Goal: Task Accomplishment & Management: Manage account settings

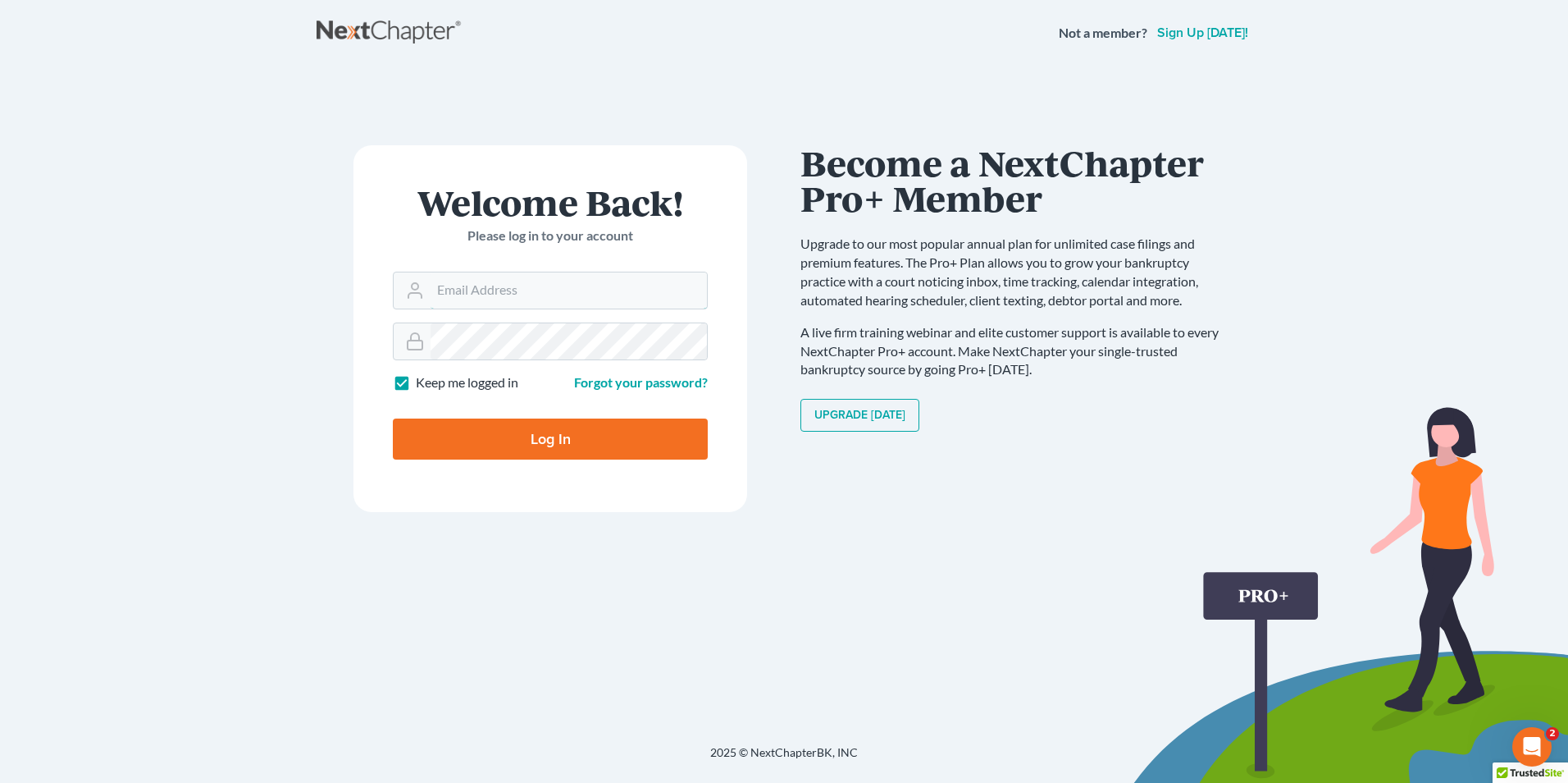
type input "[PERSON_NAME][EMAIL_ADDRESS][DOMAIN_NAME]"
click at [485, 426] on input "Log In" at bounding box center [550, 439] width 315 height 41
type input "Thinking..."
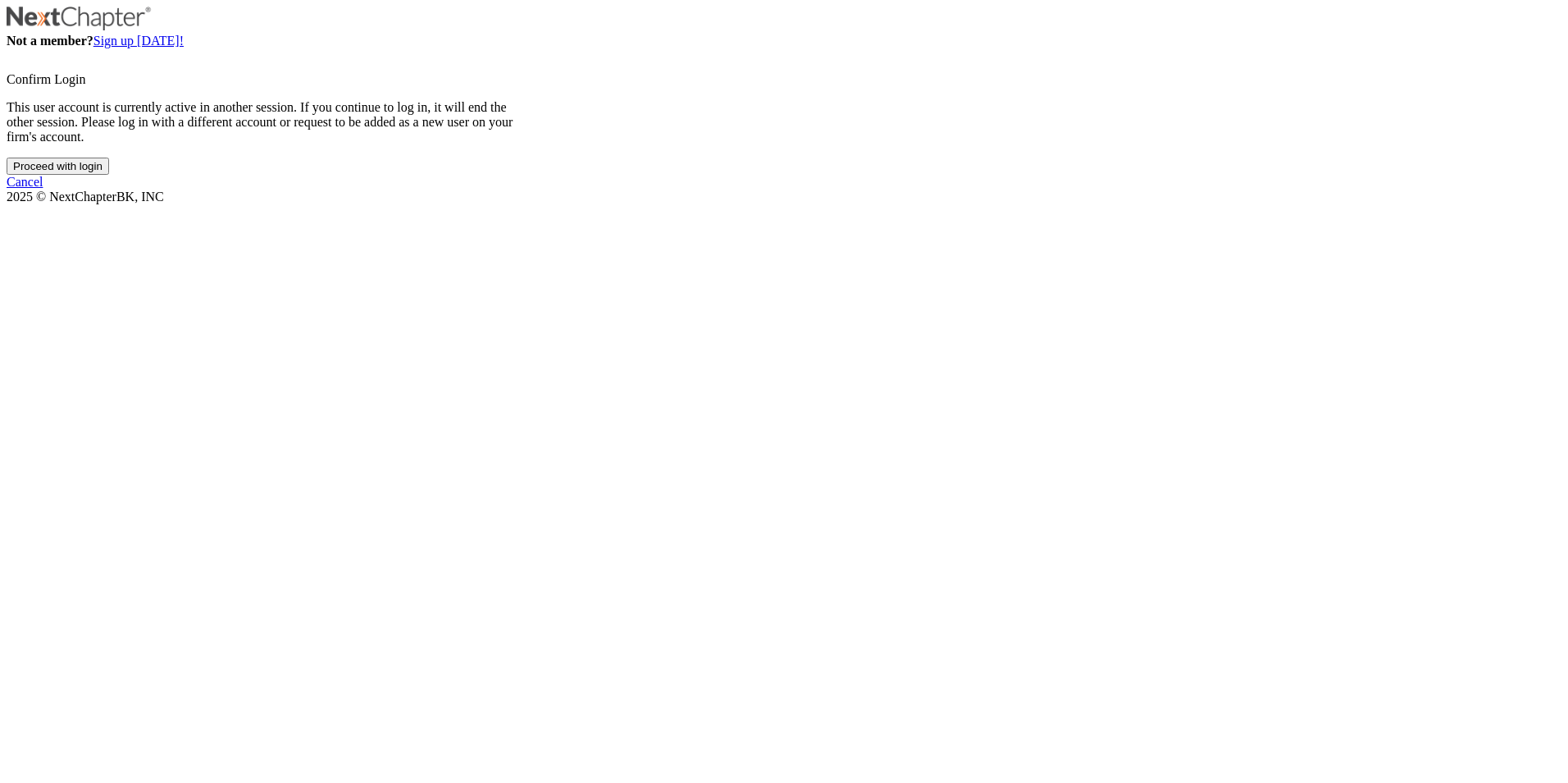
click at [109, 175] on input "Proceed with login" at bounding box center [58, 166] width 103 height 17
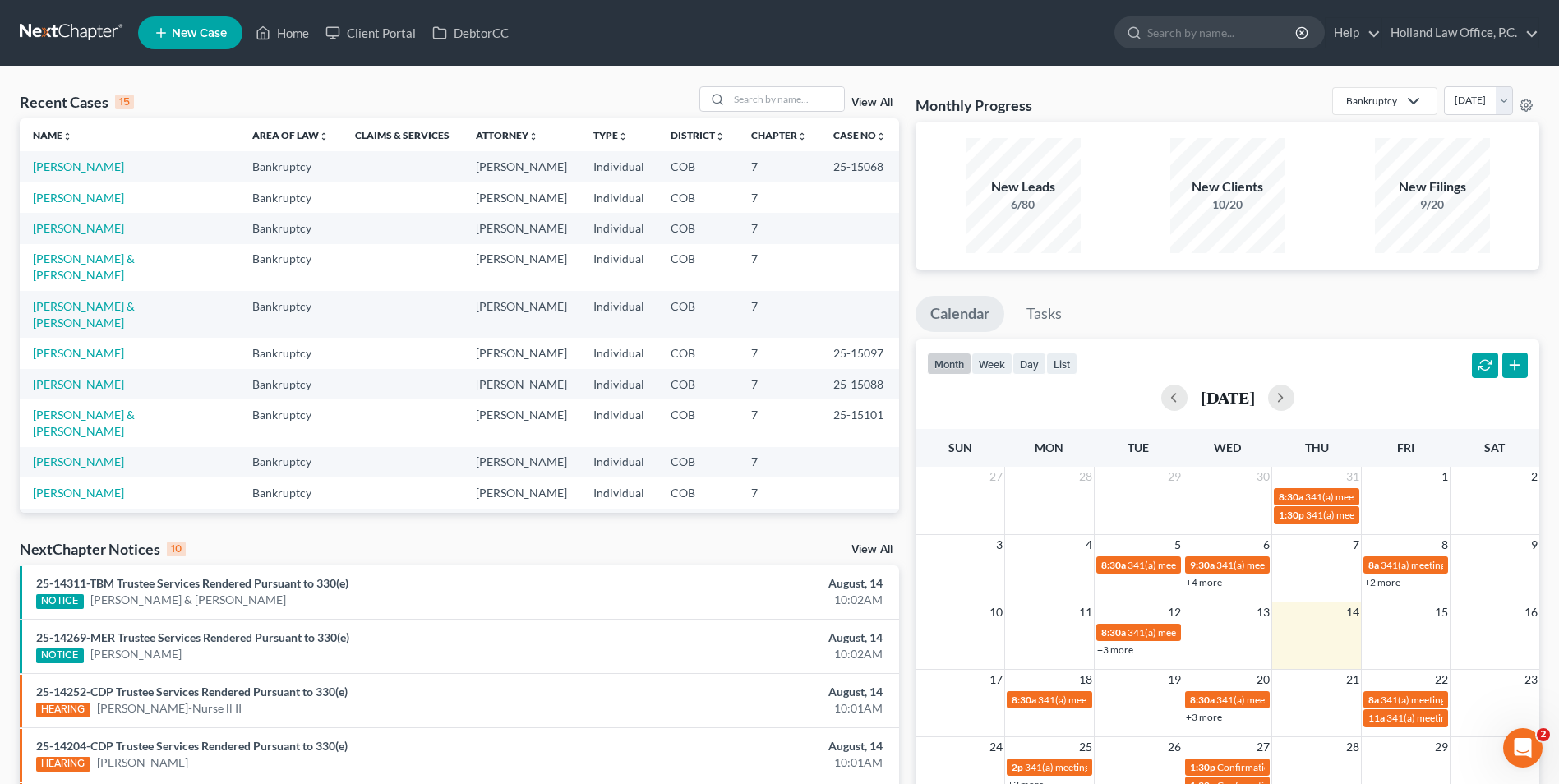
click at [758, 78] on div "Recent Cases 15 View All Name unfold_more expand_more expand_less Area of Law u…" at bounding box center [780, 609] width 1559 height 1086
click at [751, 96] on input "search" at bounding box center [786, 98] width 115 height 23
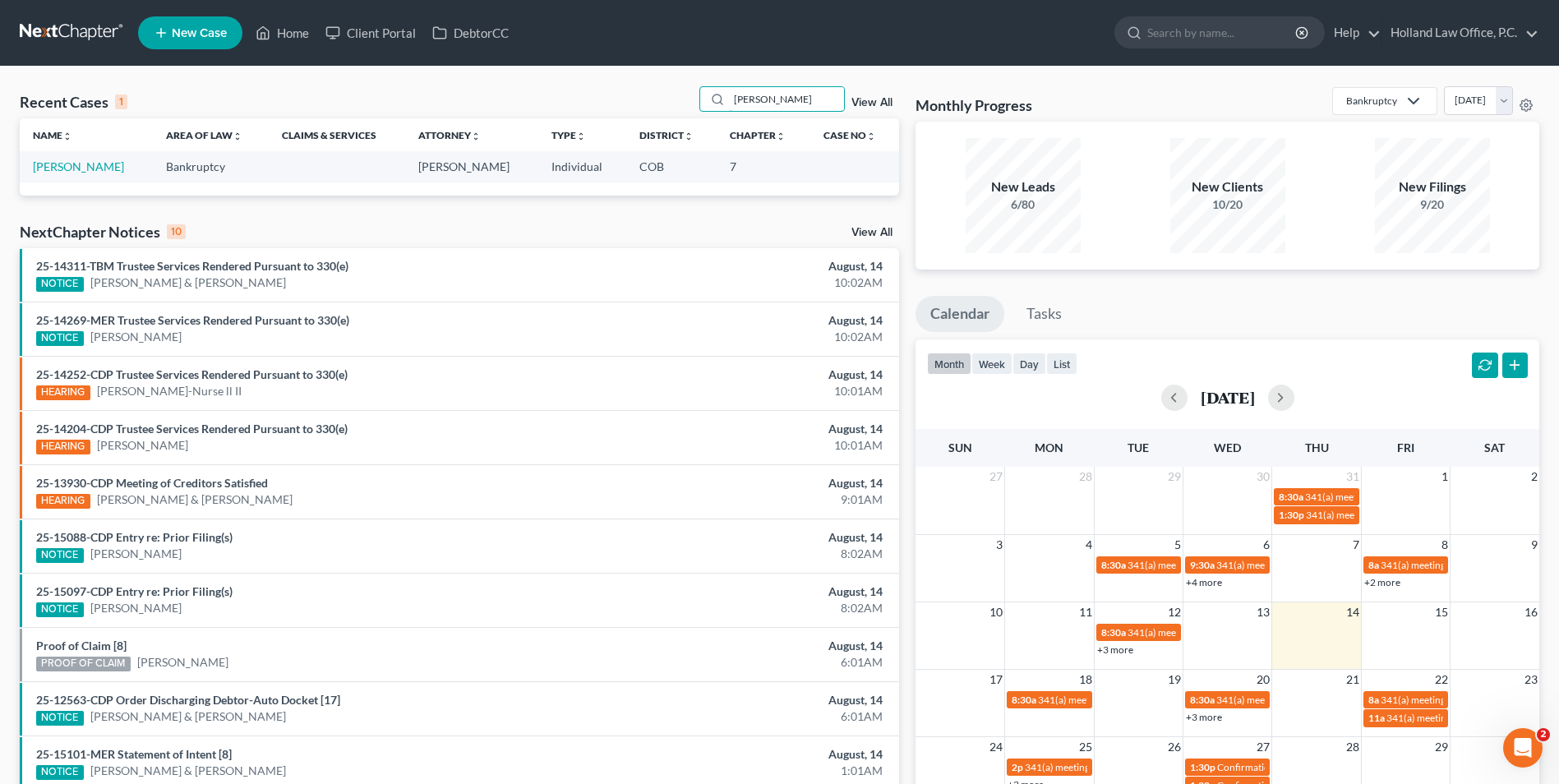
type input "[PERSON_NAME]"
click at [70, 159] on td "[PERSON_NAME]" at bounding box center [86, 166] width 133 height 31
click at [79, 164] on link "[PERSON_NAME]" at bounding box center [79, 166] width 92 height 14
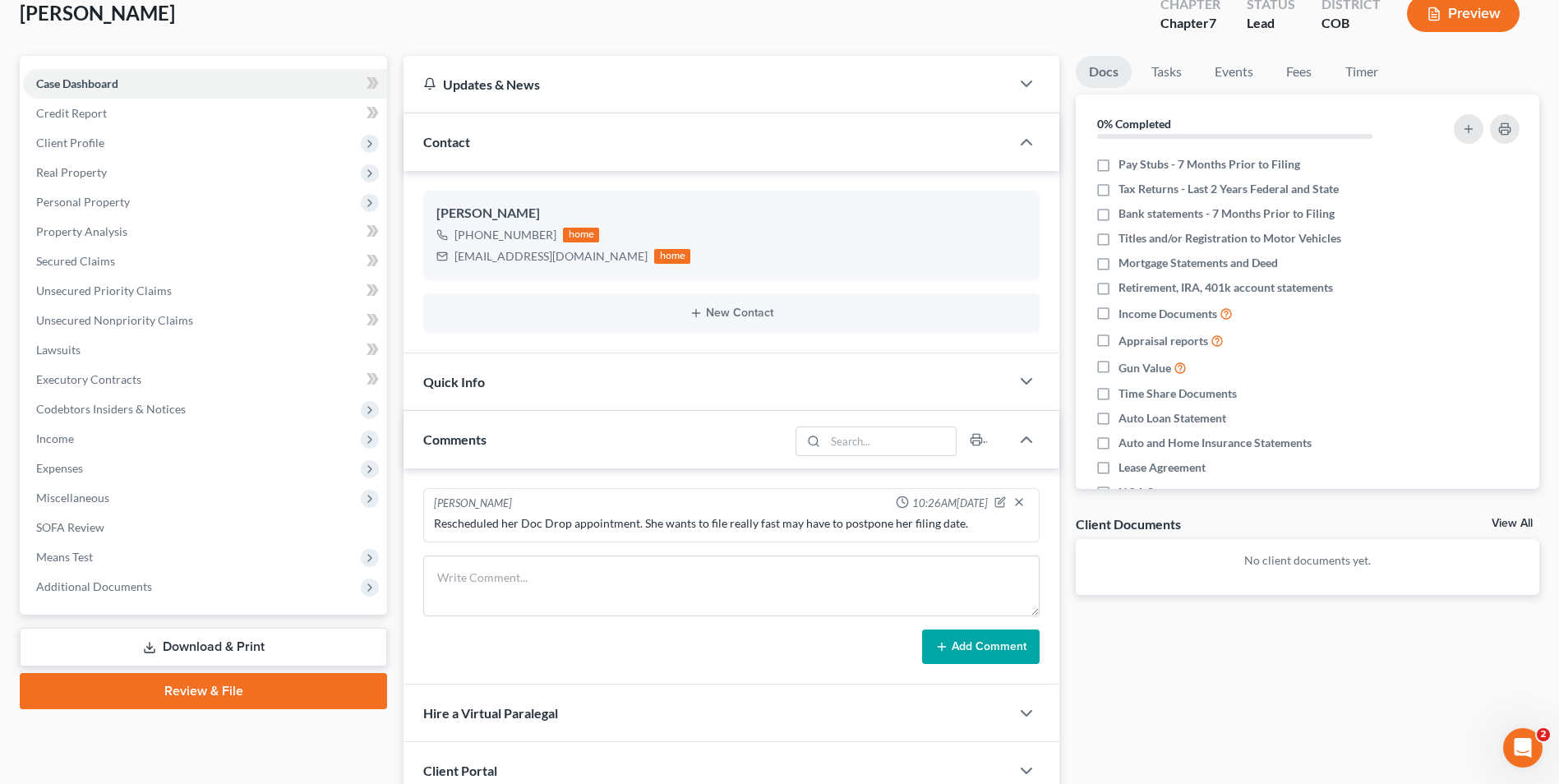
scroll to position [247, 0]
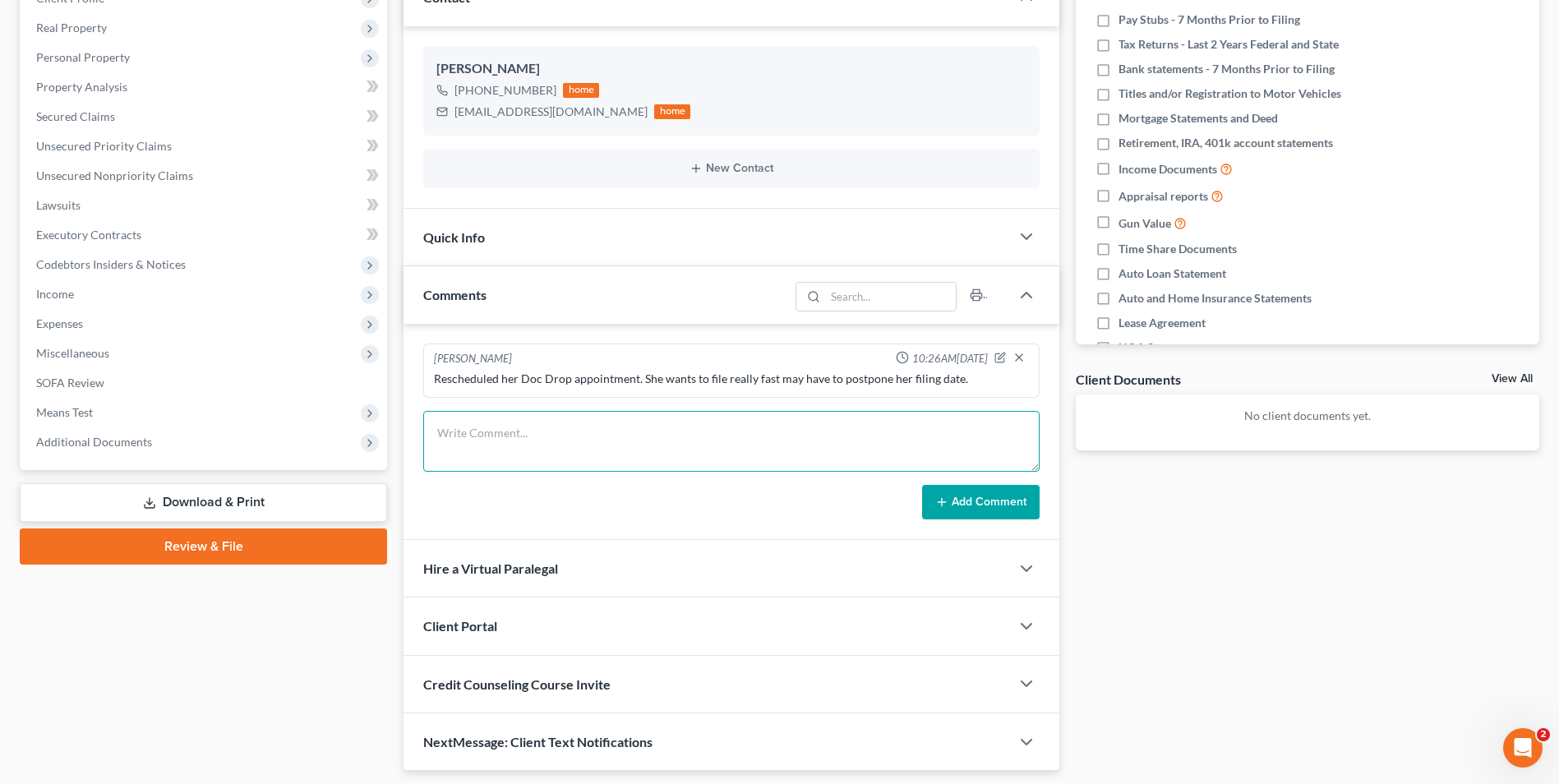
click at [881, 421] on textarea at bounding box center [731, 441] width 616 height 61
click at [972, 430] on textarea "Missed her rescheduled appointment. Offered her the virtual paralegal to help a…" at bounding box center [731, 441] width 616 height 61
type textarea "Missed her rescheduled appointment. Offered her the virtual paralegal to help a…"
click at [980, 501] on button "Add Comment" at bounding box center [980, 502] width 118 height 35
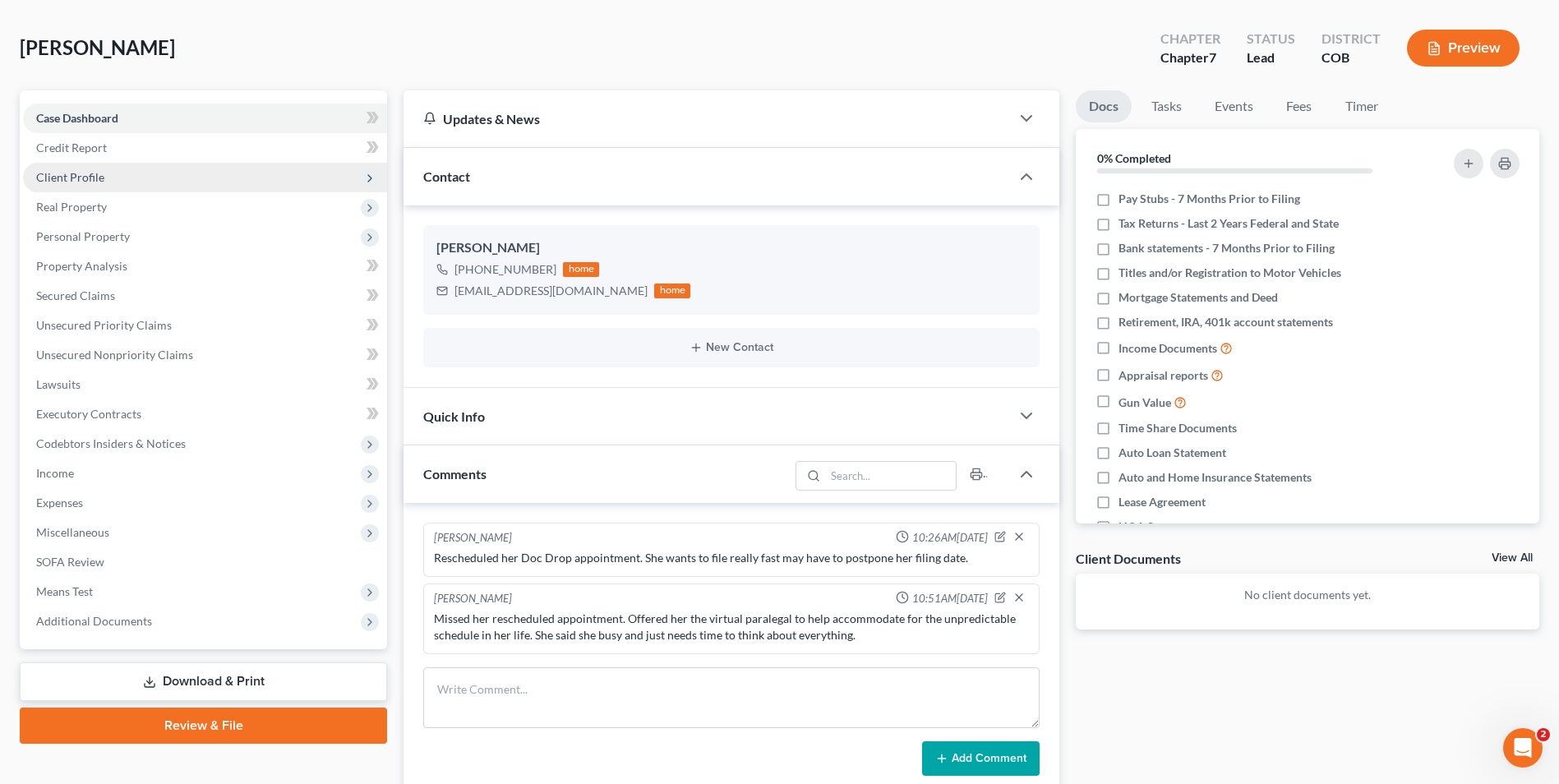
scroll to position [0, 0]
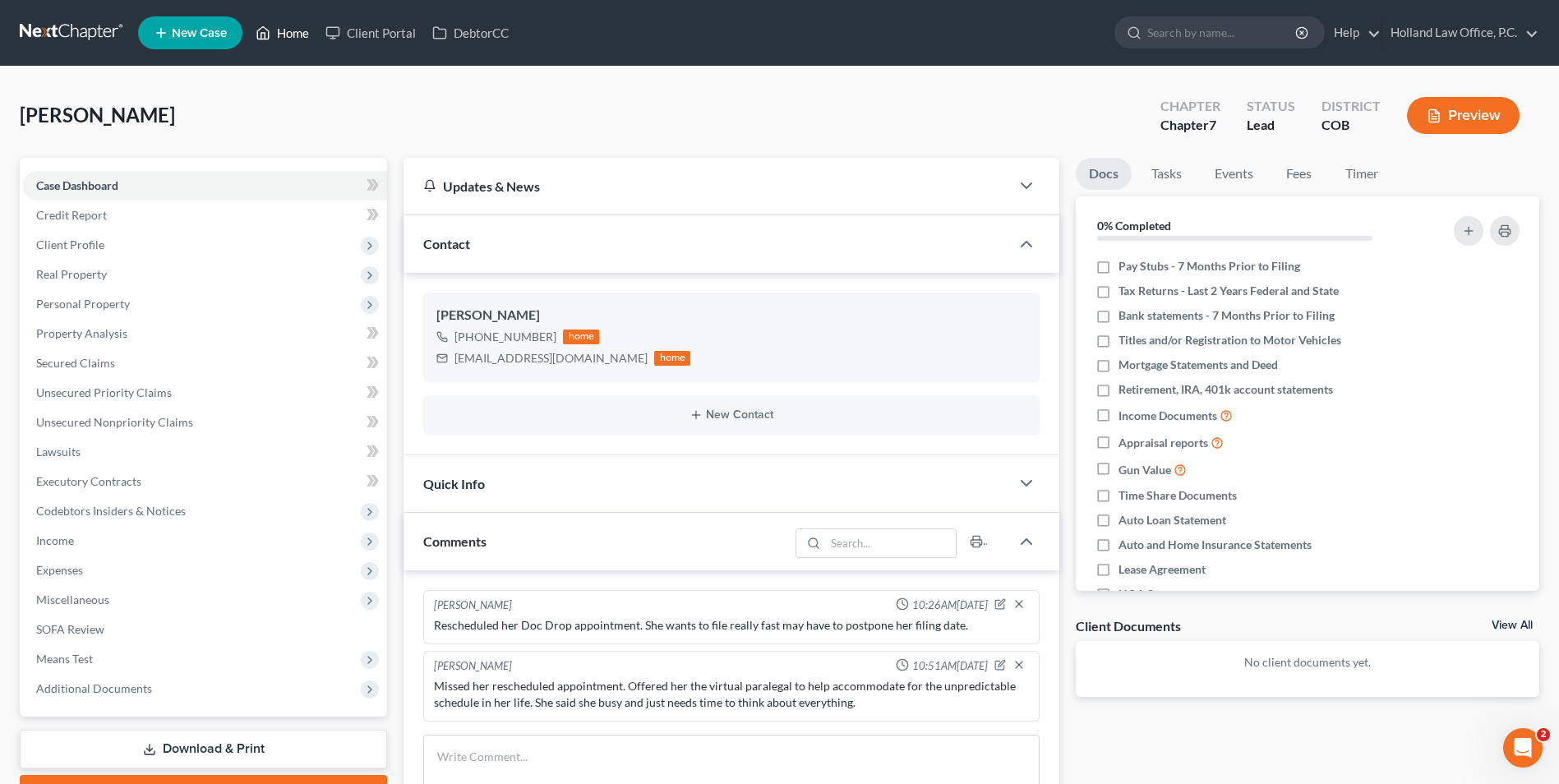
click at [267, 31] on icon at bounding box center [263, 33] width 15 height 20
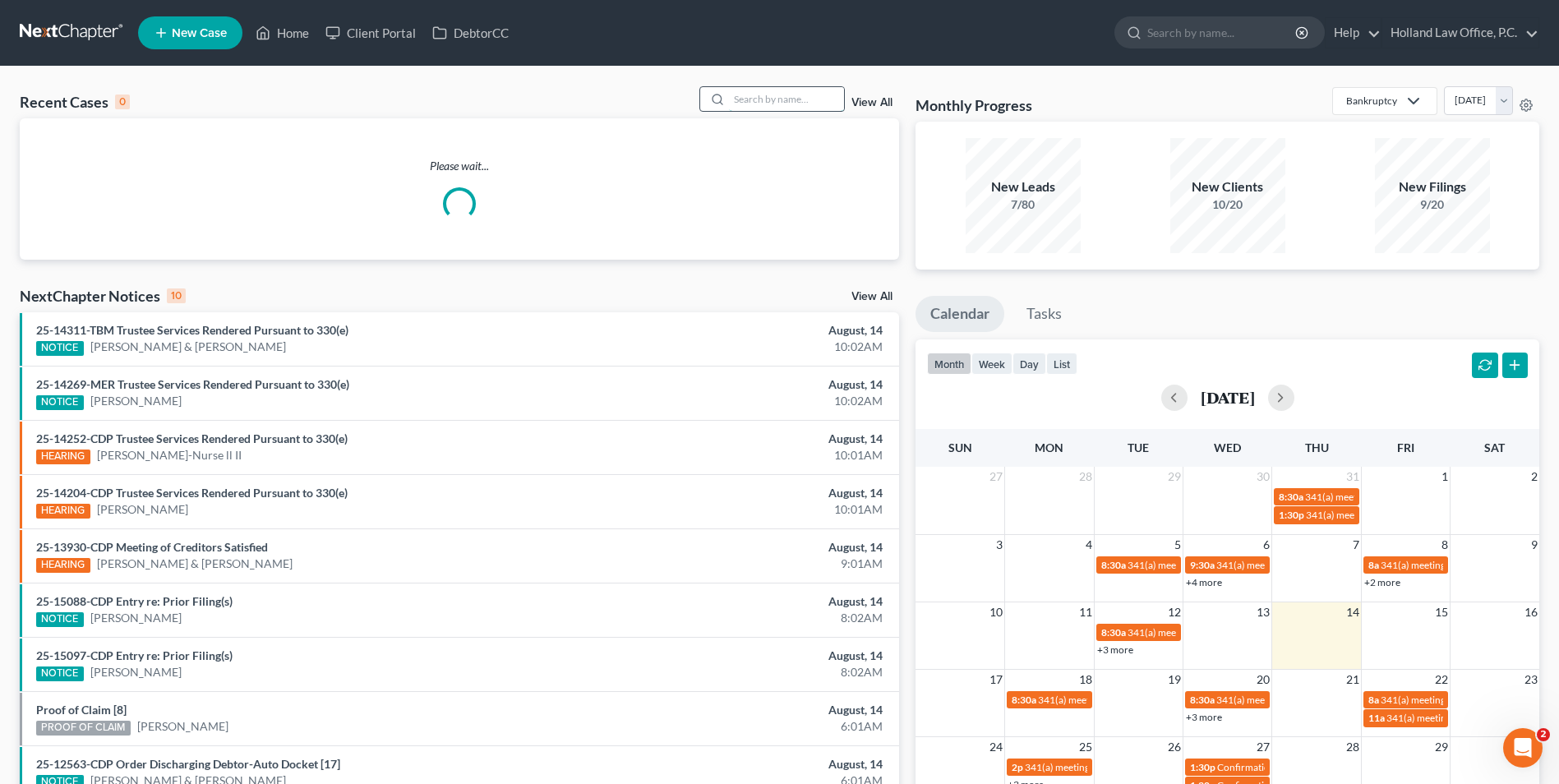
click at [761, 93] on input "search" at bounding box center [786, 98] width 115 height 23
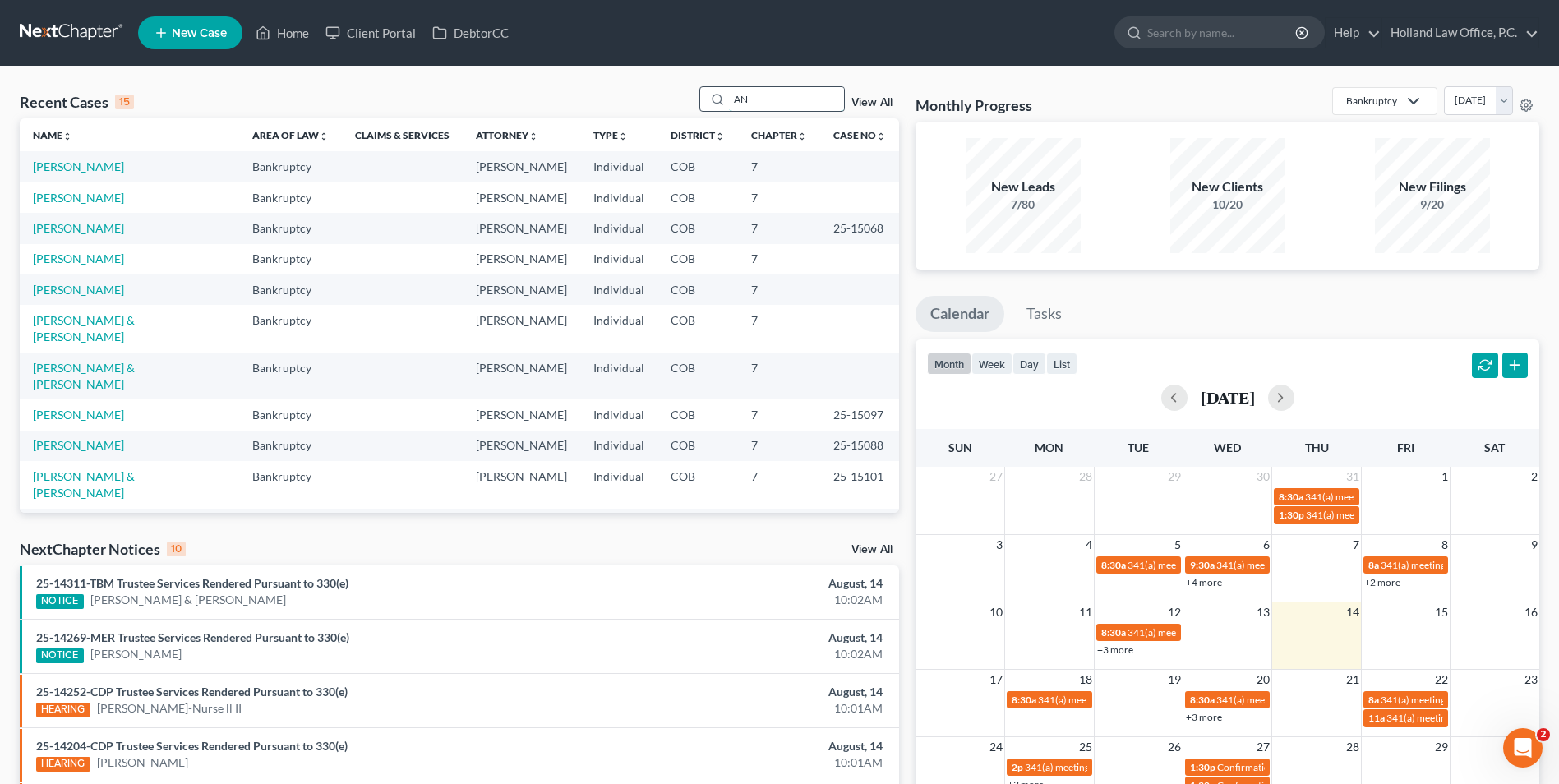
type input "A"
type input "n"
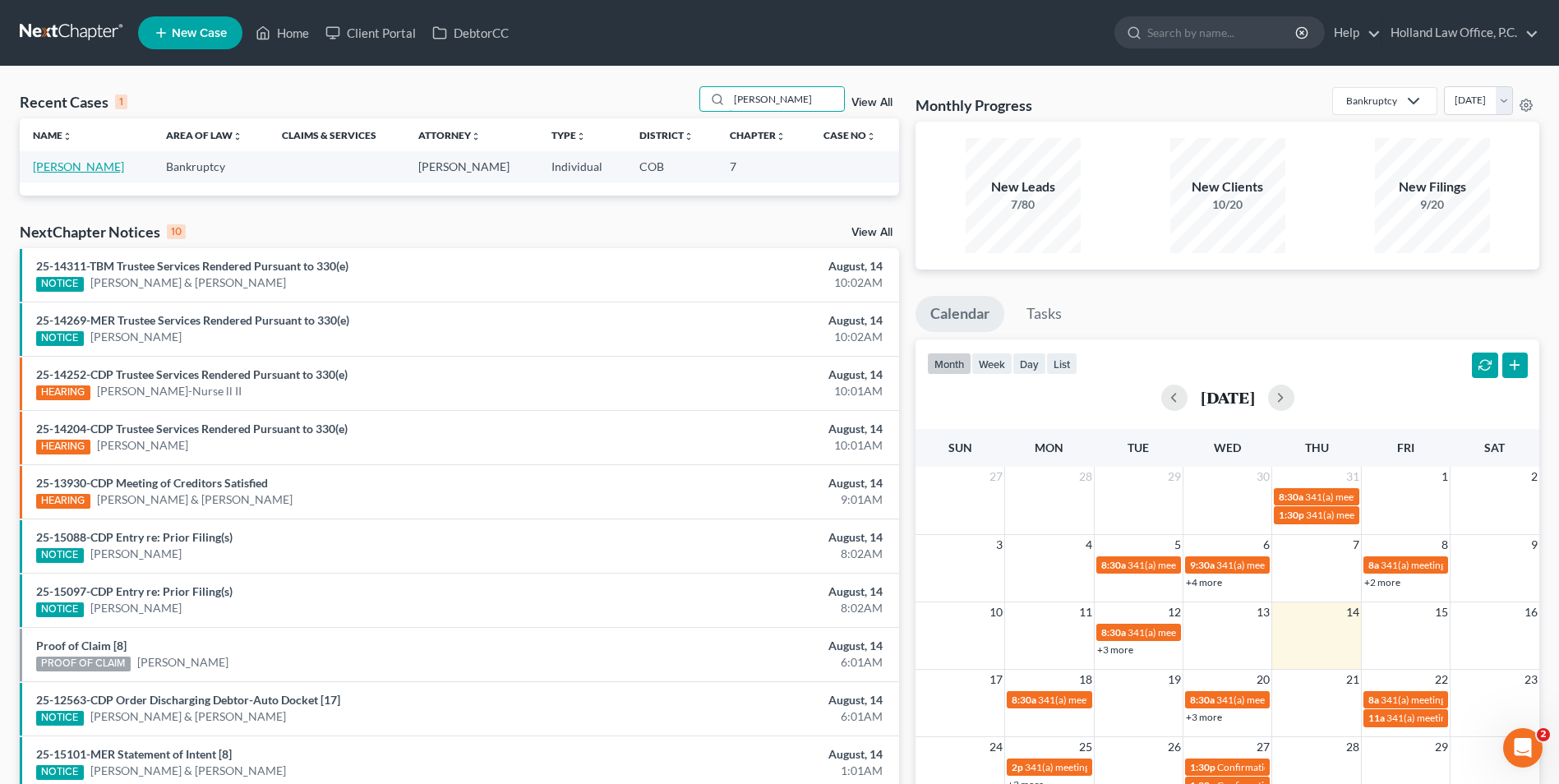
type input "[PERSON_NAME]"
click at [99, 172] on link "[PERSON_NAME]" at bounding box center [79, 166] width 92 height 14
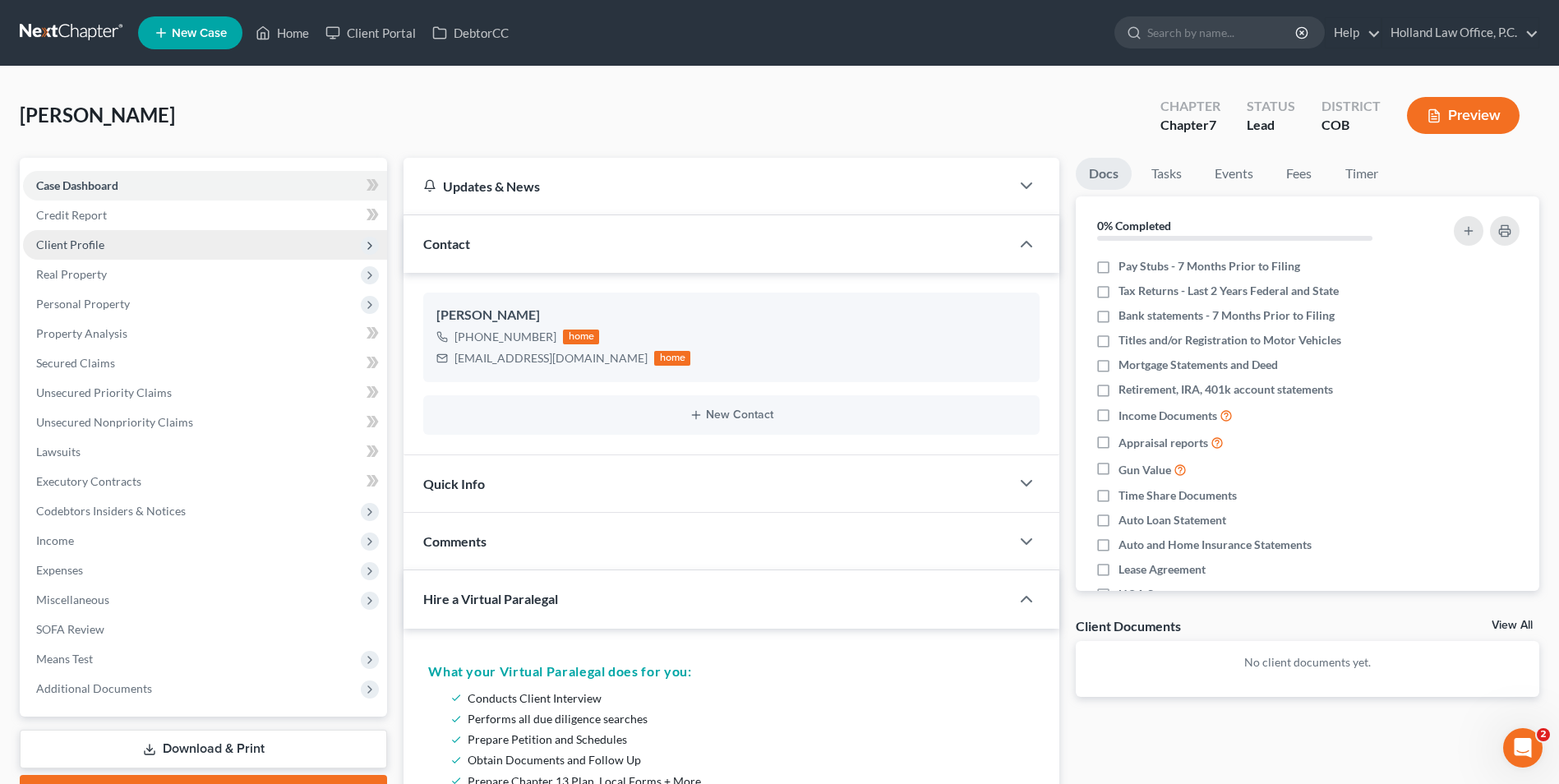
click at [98, 243] on span "Client Profile" at bounding box center [70, 244] width 68 height 14
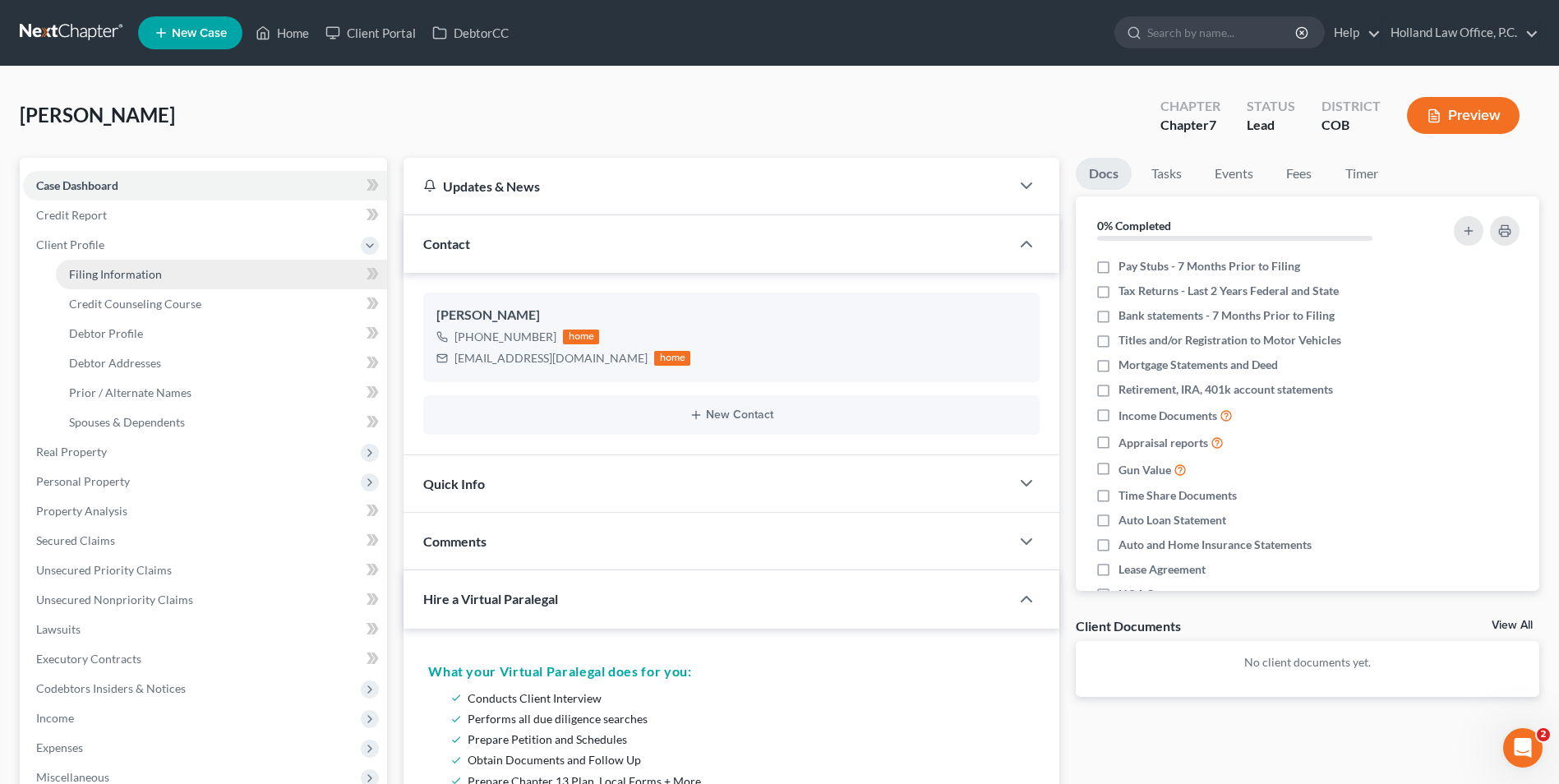
click at [145, 278] on span "Filing Information" at bounding box center [115, 274] width 93 height 14
select select "1"
select select "0"
select select "5"
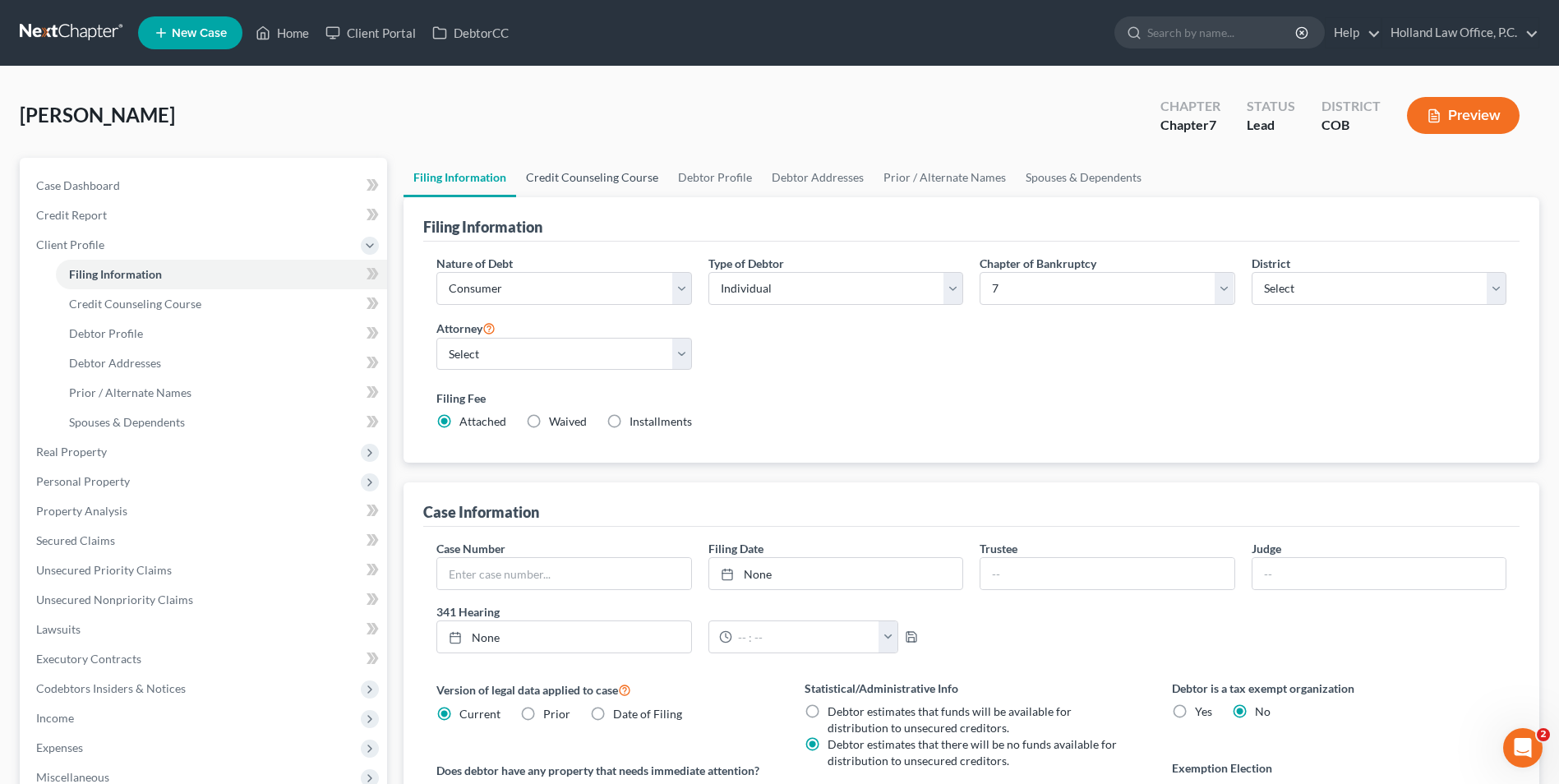
click at [562, 172] on link "Credit Counseling Course" at bounding box center [592, 178] width 152 height 39
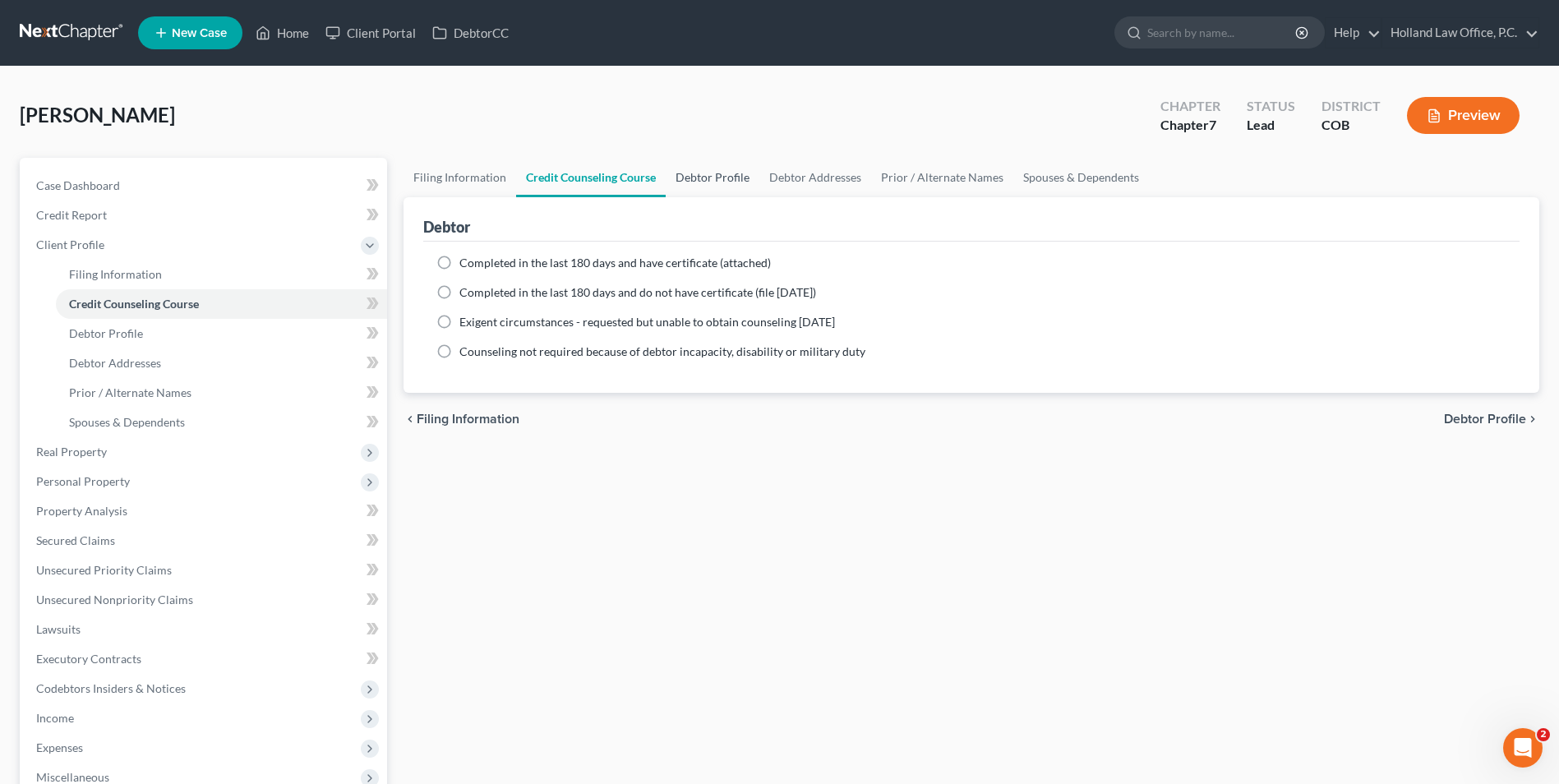
click at [732, 175] on link "Debtor Profile" at bounding box center [712, 178] width 93 height 39
select select "0"
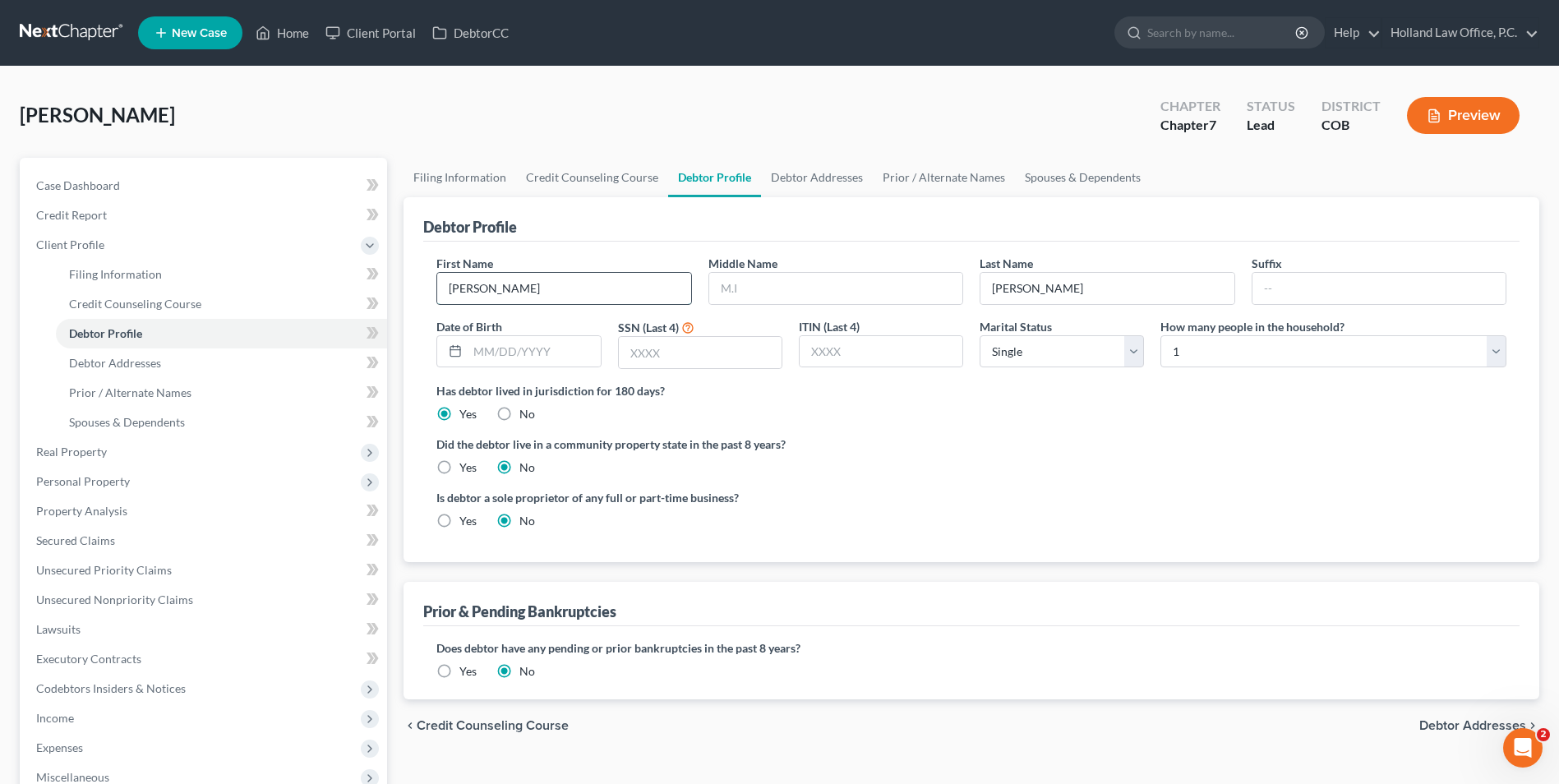
drag, startPoint x: 470, startPoint y: 290, endPoint x: 549, endPoint y: 290, distance: 79.0
click at [549, 290] on input "[PERSON_NAME]" at bounding box center [564, 288] width 253 height 31
type input "[PERSON_NAME]"
click at [1002, 289] on input "[PERSON_NAME]" at bounding box center [1107, 288] width 253 height 31
type input "[PERSON_NAME]"
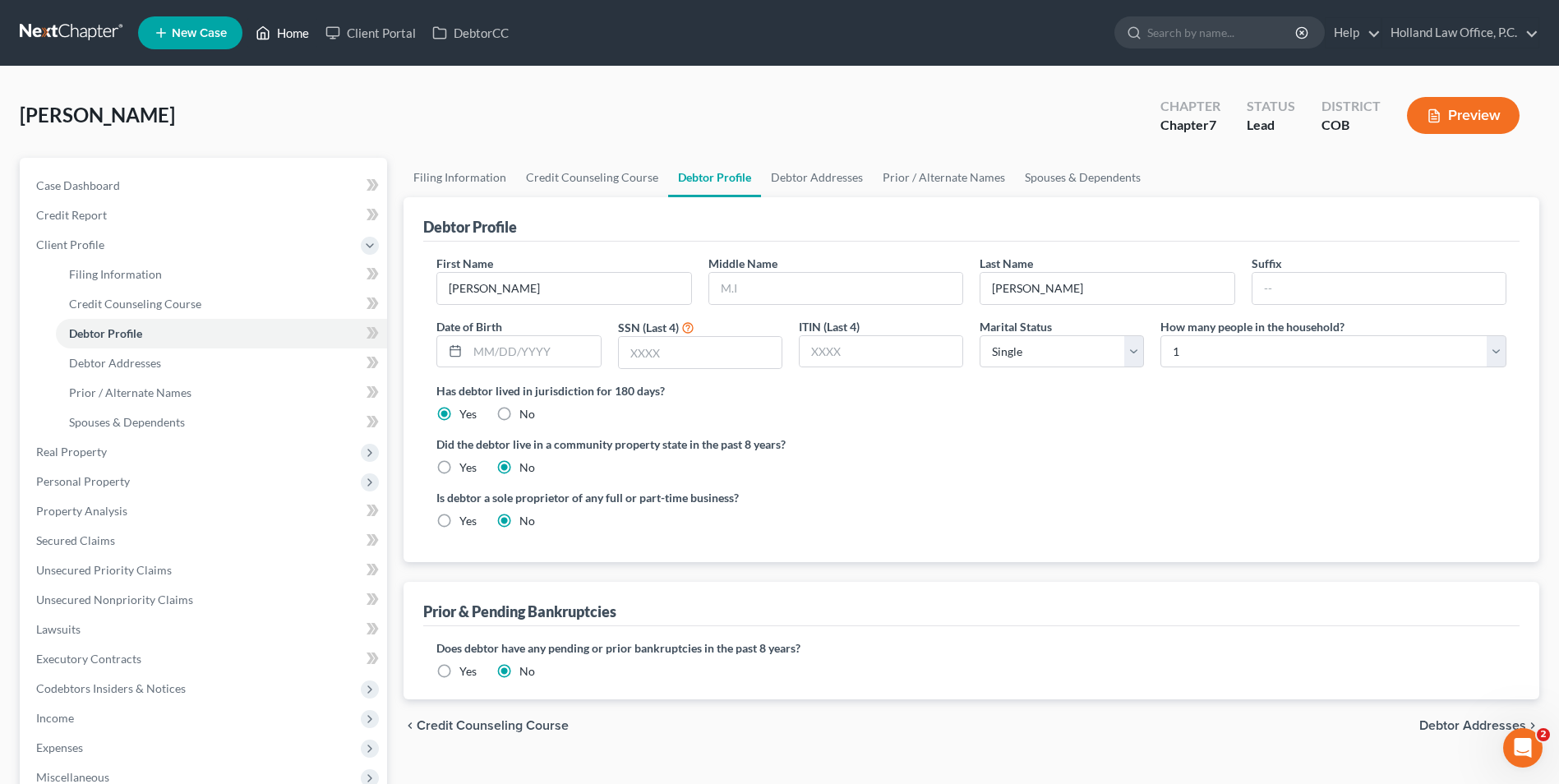
click at [289, 42] on link "Home" at bounding box center [282, 33] width 70 height 30
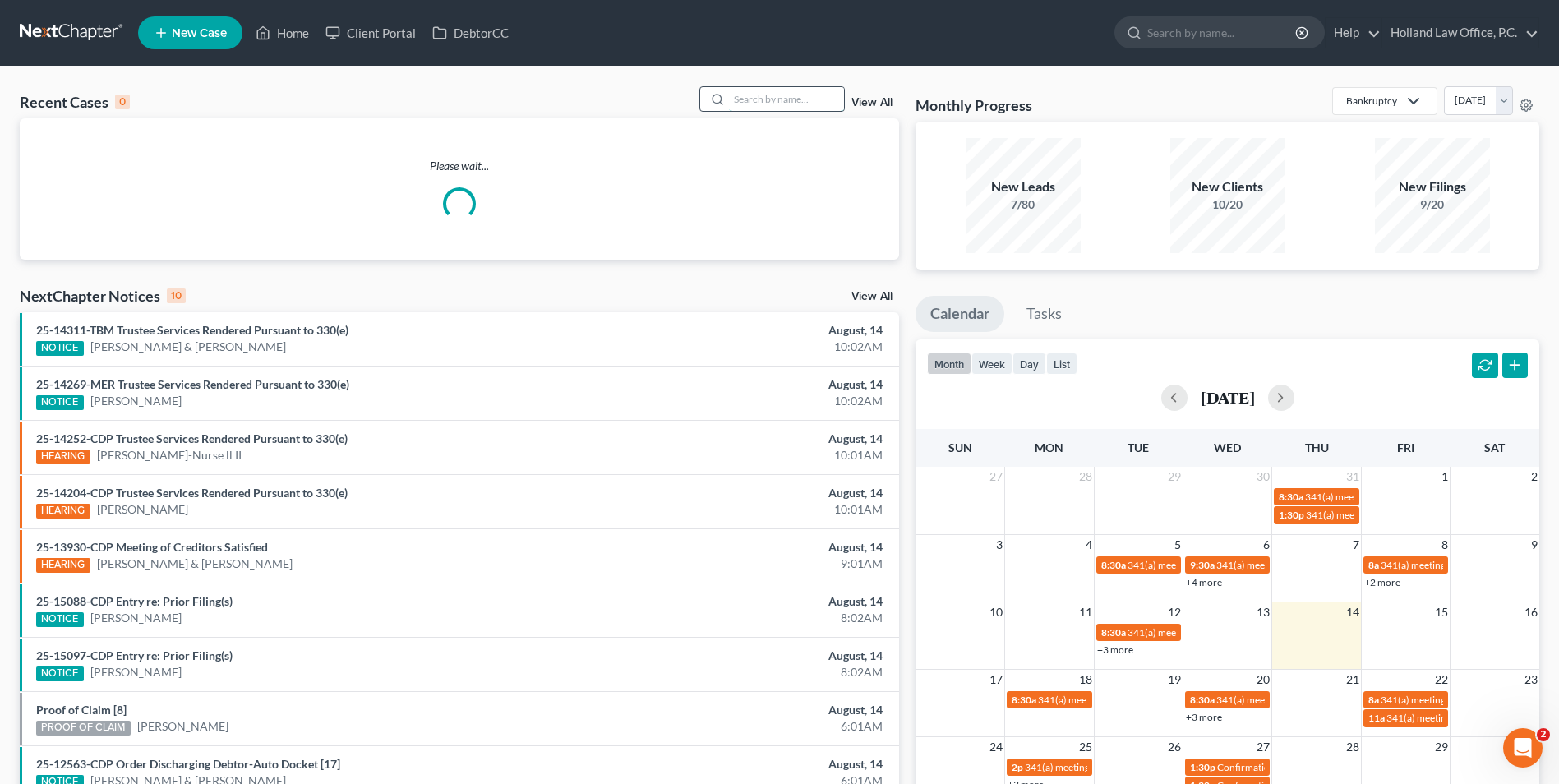
click at [751, 99] on input "search" at bounding box center [786, 98] width 115 height 23
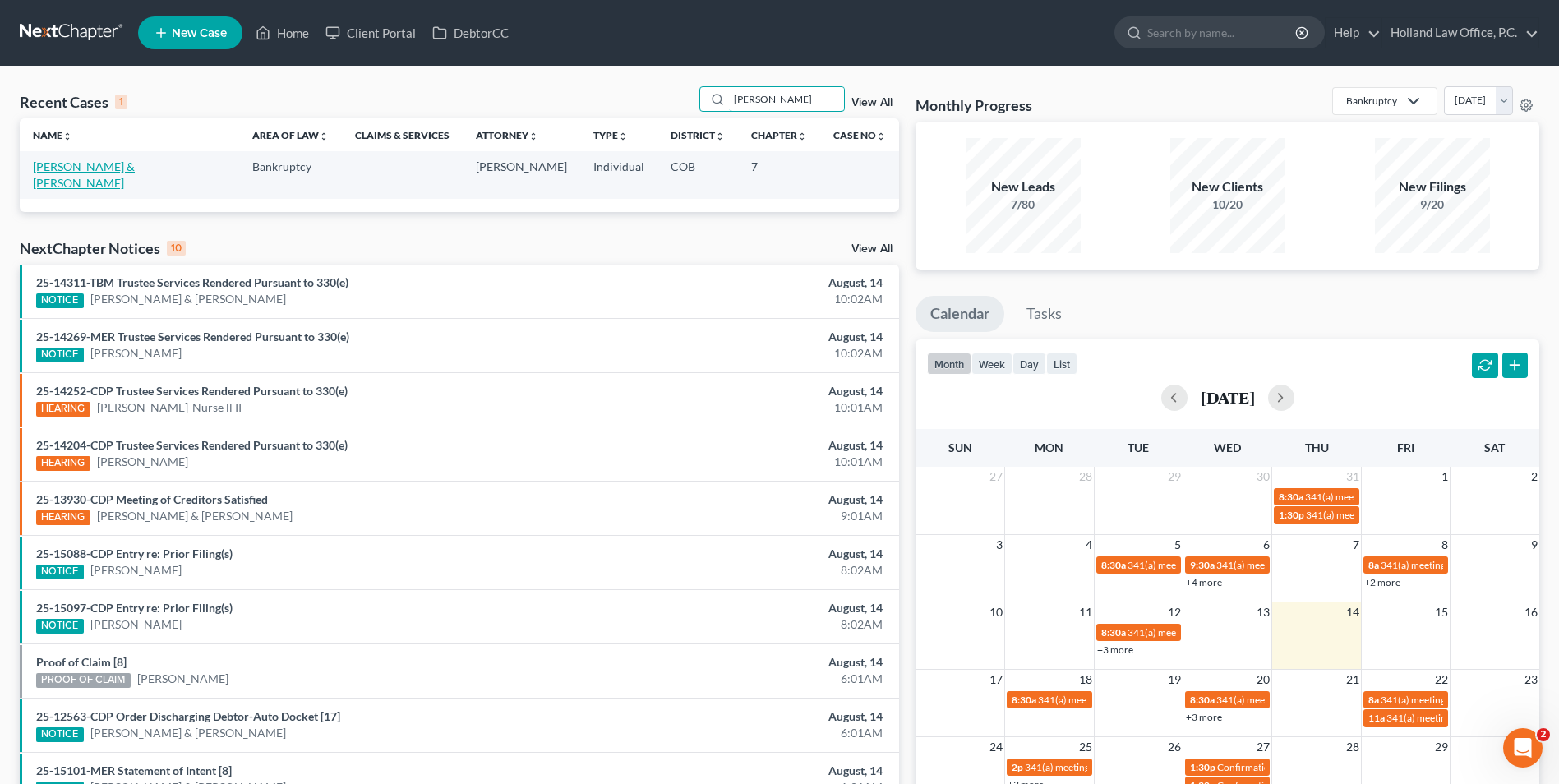
type input "[PERSON_NAME]"
click at [123, 162] on link "[PERSON_NAME] & [PERSON_NAME]" at bounding box center [83, 175] width 102 height 31
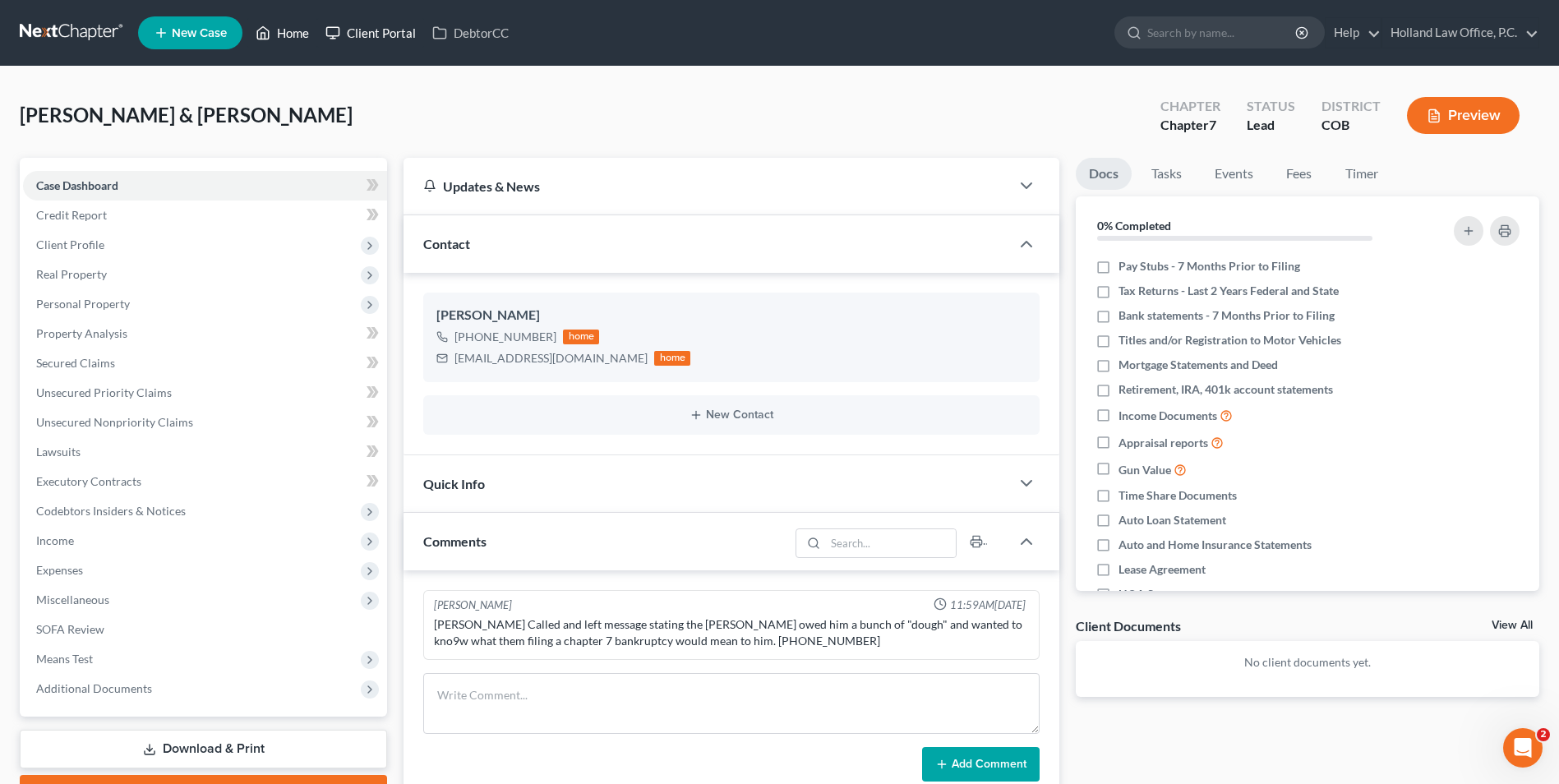
drag, startPoint x: 307, startPoint y: 43, endPoint x: 322, endPoint y: 43, distance: 15.0
click at [307, 43] on link "Home" at bounding box center [282, 33] width 70 height 30
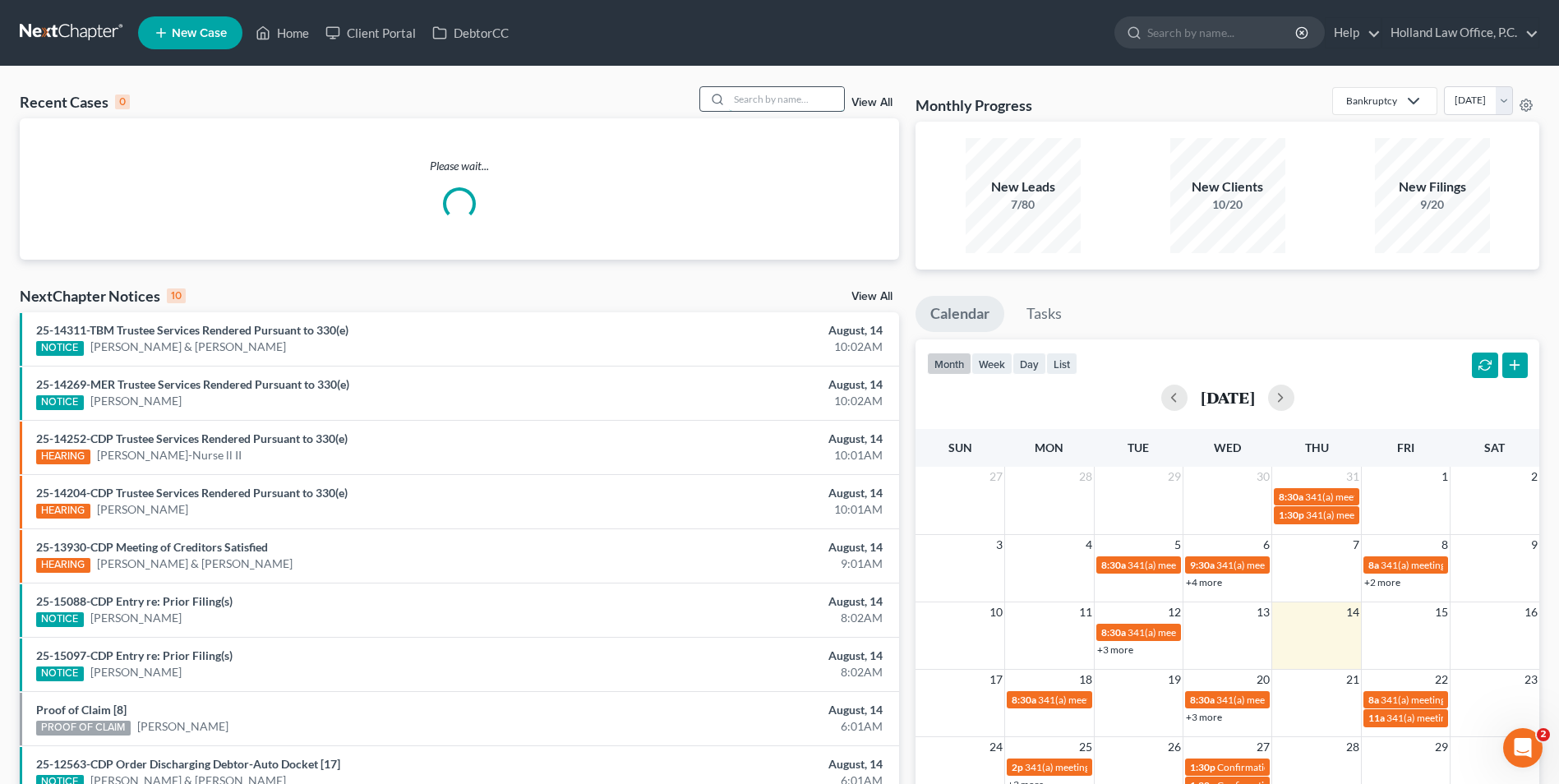
click at [734, 88] on input "search" at bounding box center [786, 98] width 115 height 23
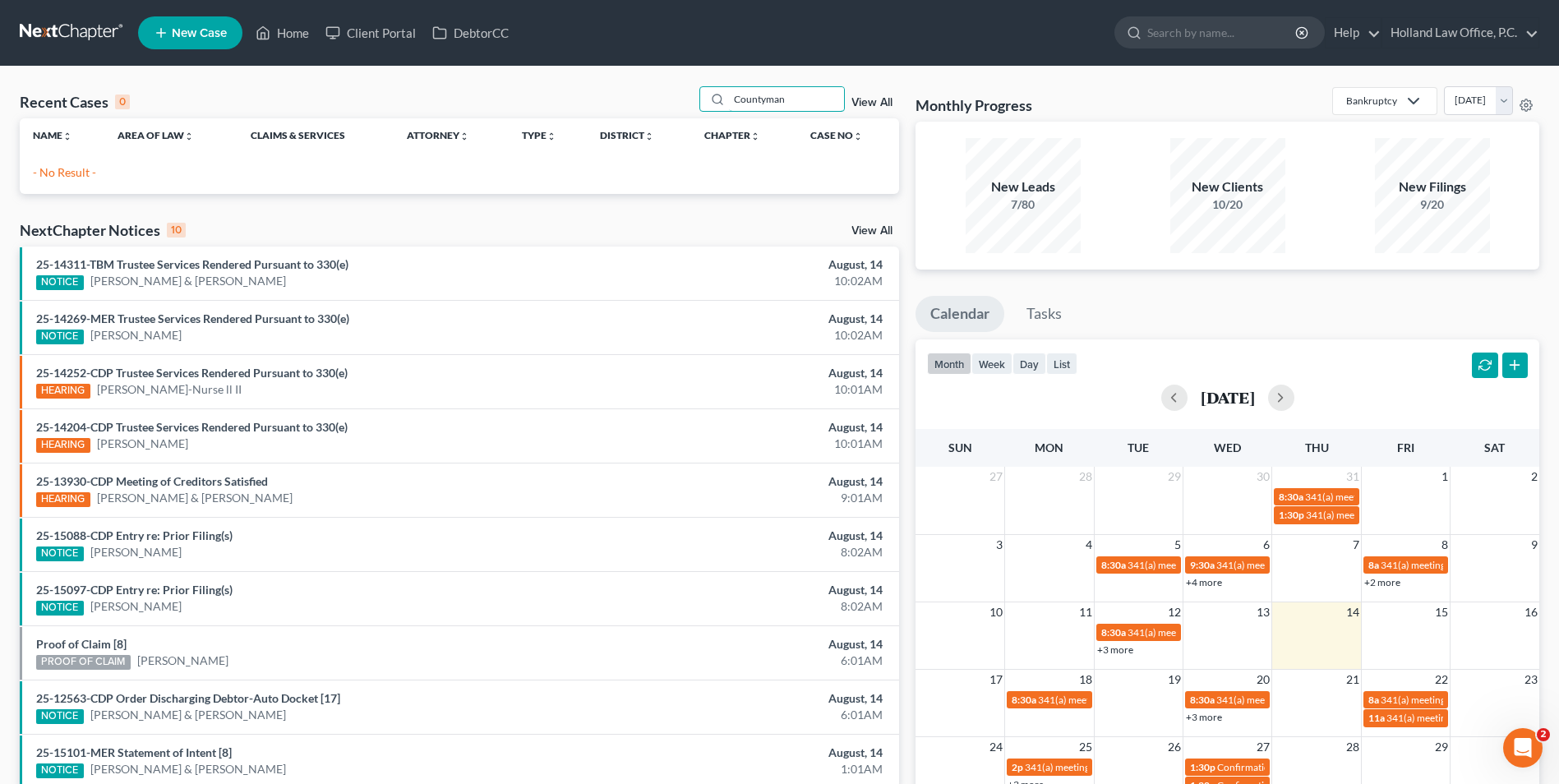
drag, startPoint x: 791, startPoint y: 92, endPoint x: 675, endPoint y: 97, distance: 116.1
click at [675, 97] on div "Recent Cases 0 Countyman View All" at bounding box center [459, 102] width 880 height 32
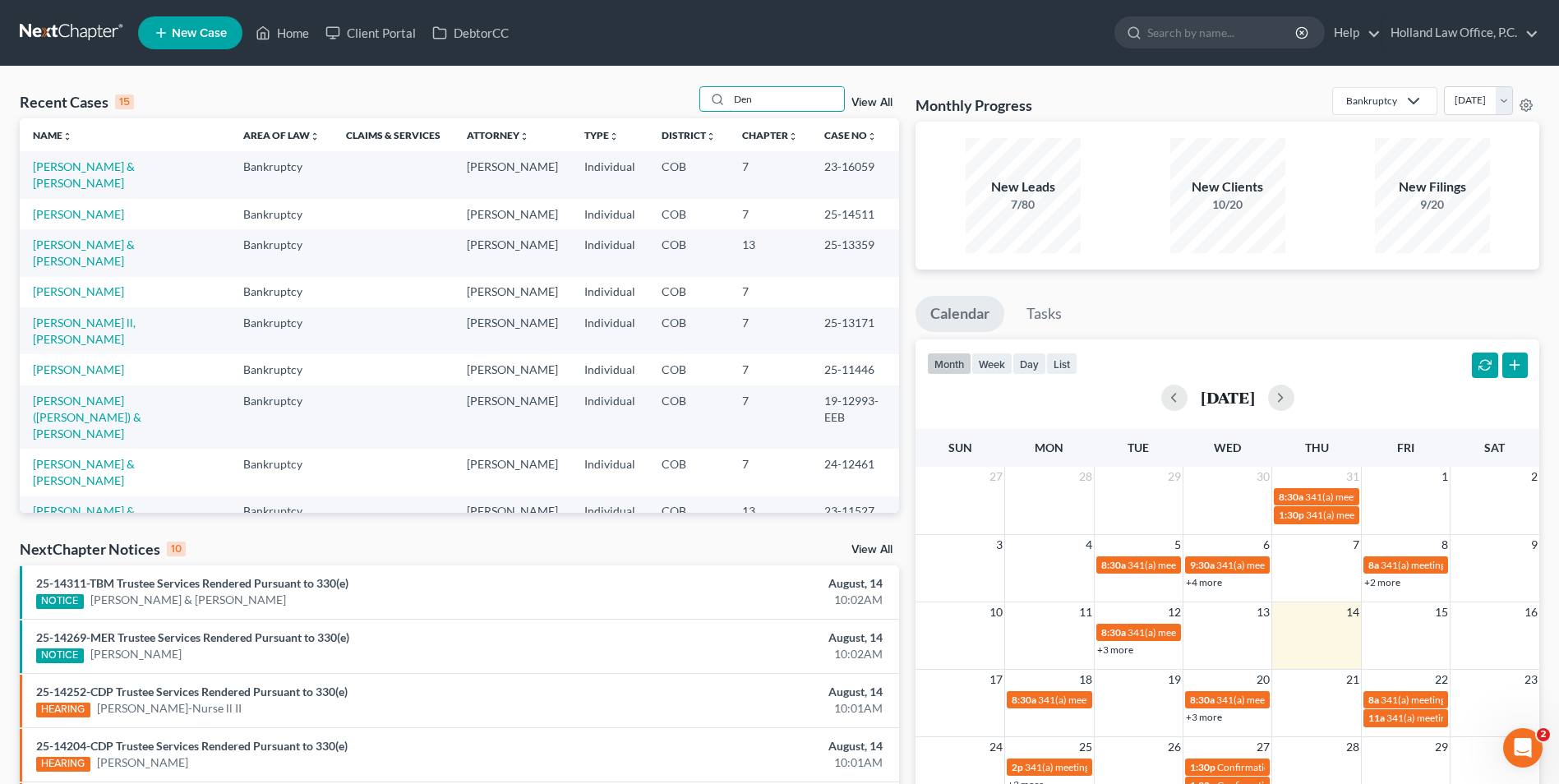
type input "Den"
click at [95, 504] on link "[PERSON_NAME] & [PERSON_NAME]" at bounding box center [83, 519] width 102 height 31
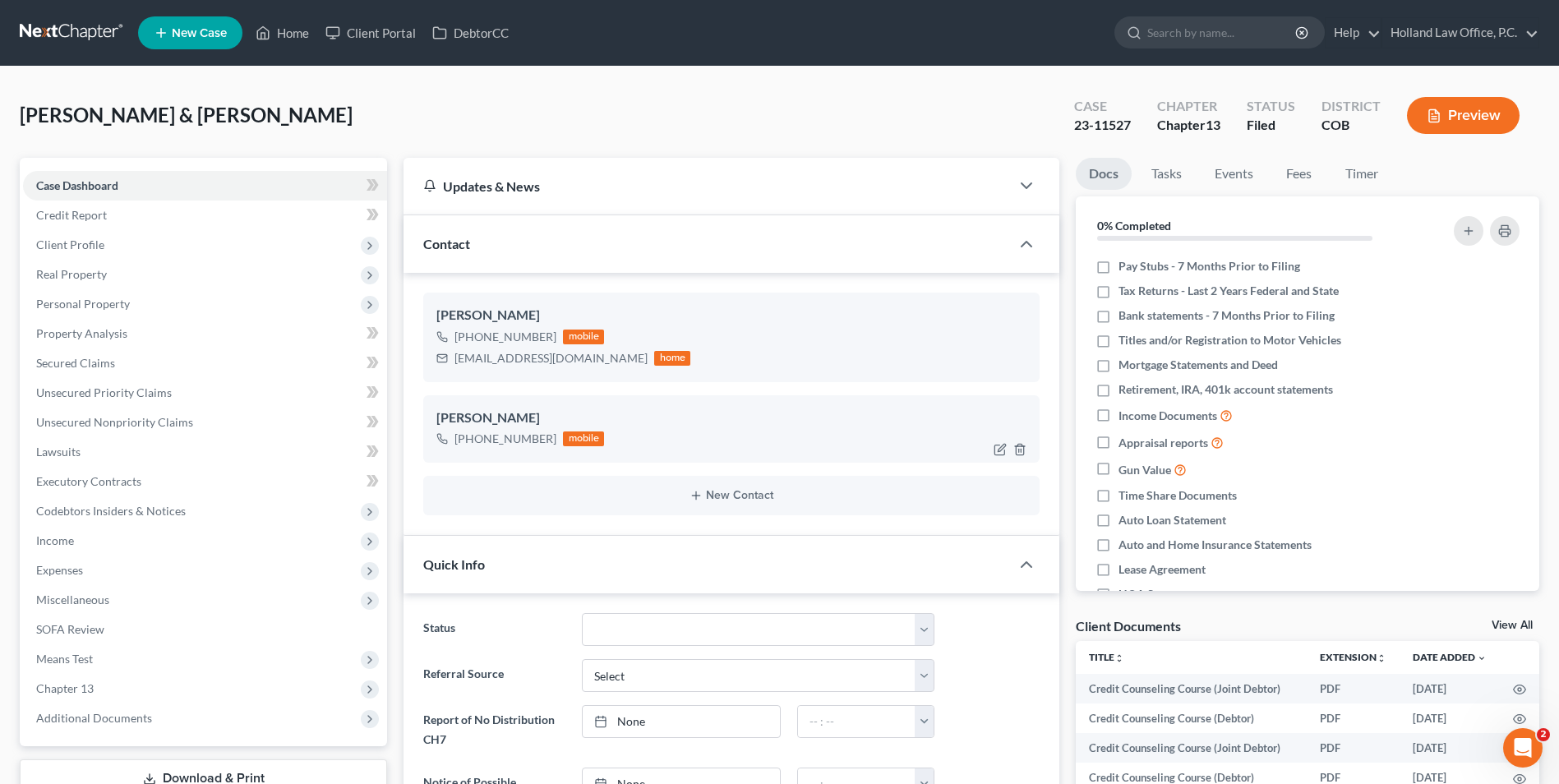
scroll to position [285, 0]
drag, startPoint x: 437, startPoint y: 309, endPoint x: 555, endPoint y: 309, distance: 118.0
click at [555, 309] on div "[PERSON_NAME]" at bounding box center [731, 315] width 590 height 20
drag, startPoint x: 551, startPoint y: 309, endPoint x: 540, endPoint y: 310, distance: 11.0
copy div "[PERSON_NAME]"
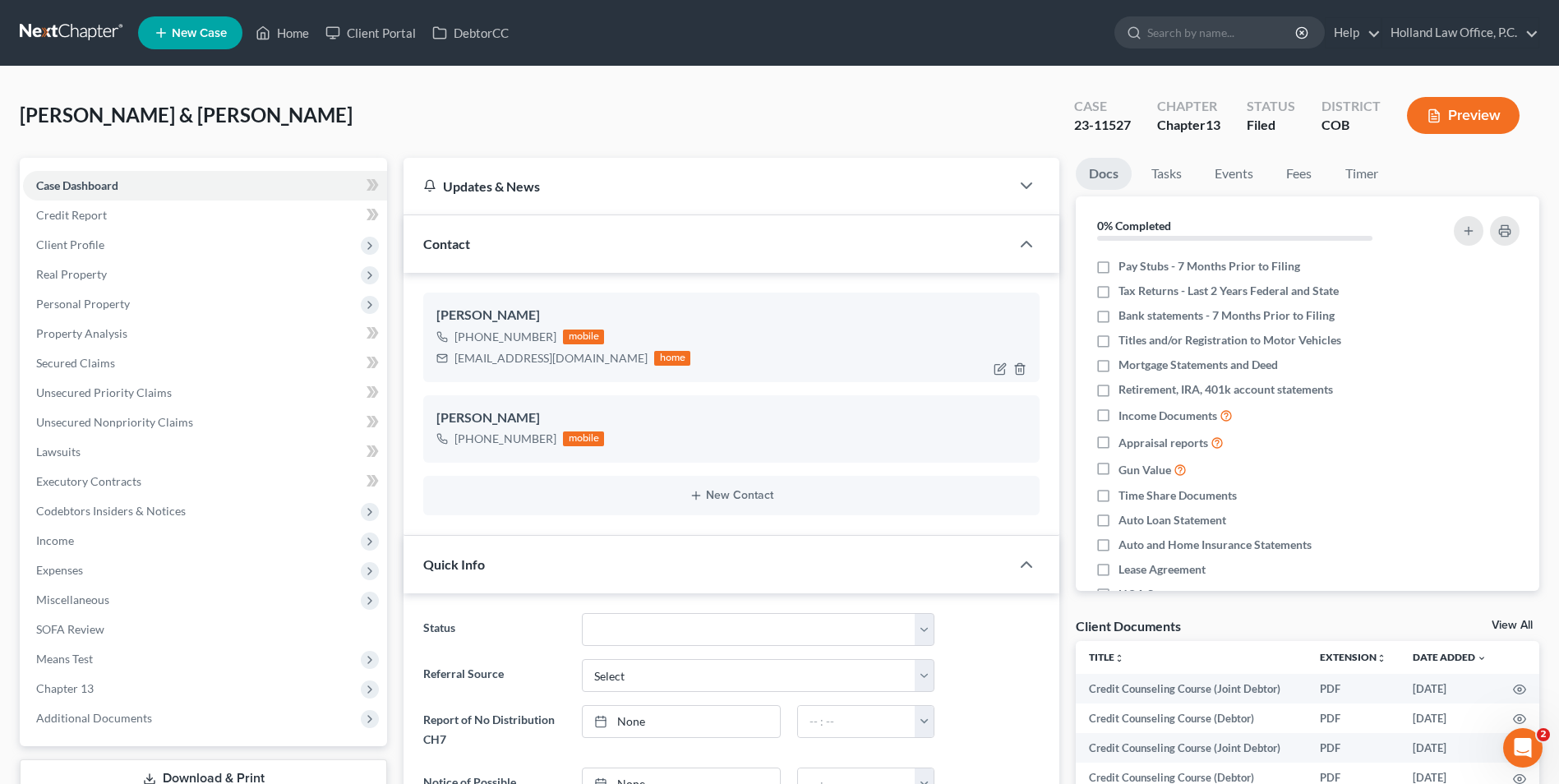
drag, startPoint x: 472, startPoint y: 336, endPoint x: 548, endPoint y: 335, distance: 76.0
click at [548, 335] on div "[PHONE_NUMBER]" at bounding box center [505, 337] width 102 height 17
copy div "303) 521-4098"
